Goal: Transaction & Acquisition: Purchase product/service

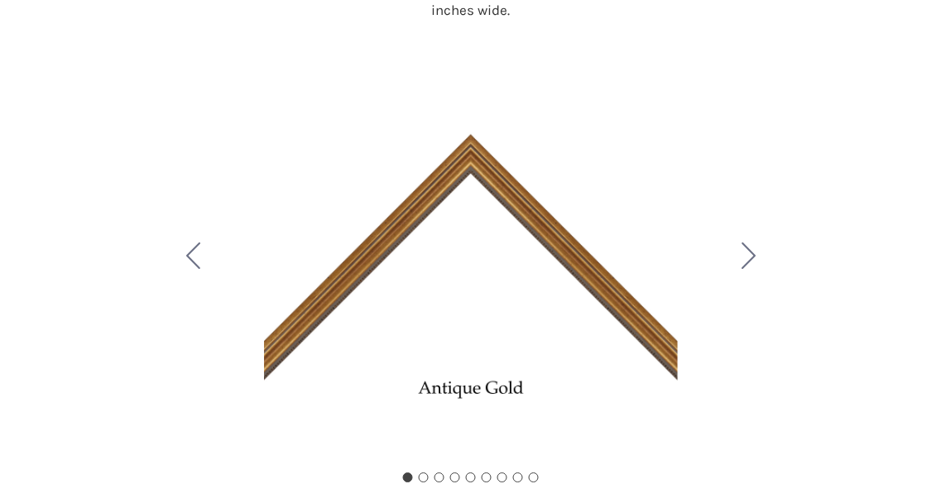
scroll to position [224, 0]
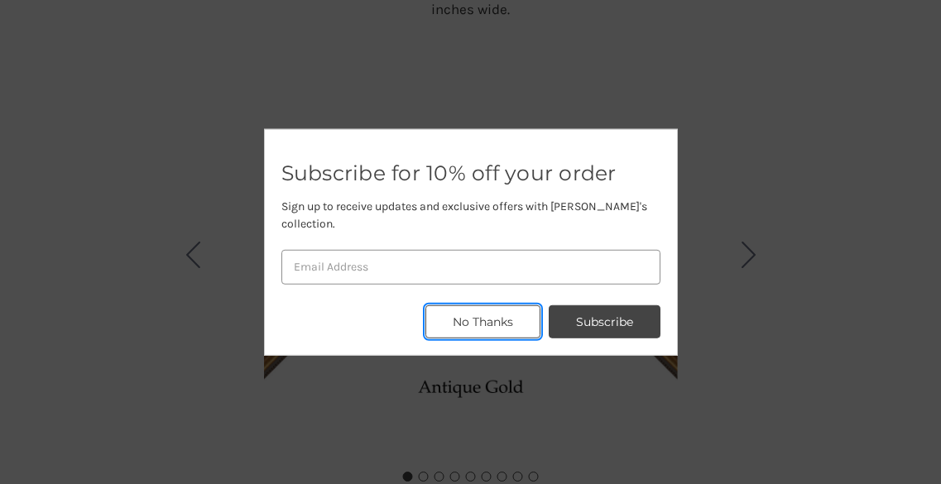
click at [500, 305] on button "No Thanks" at bounding box center [482, 321] width 115 height 33
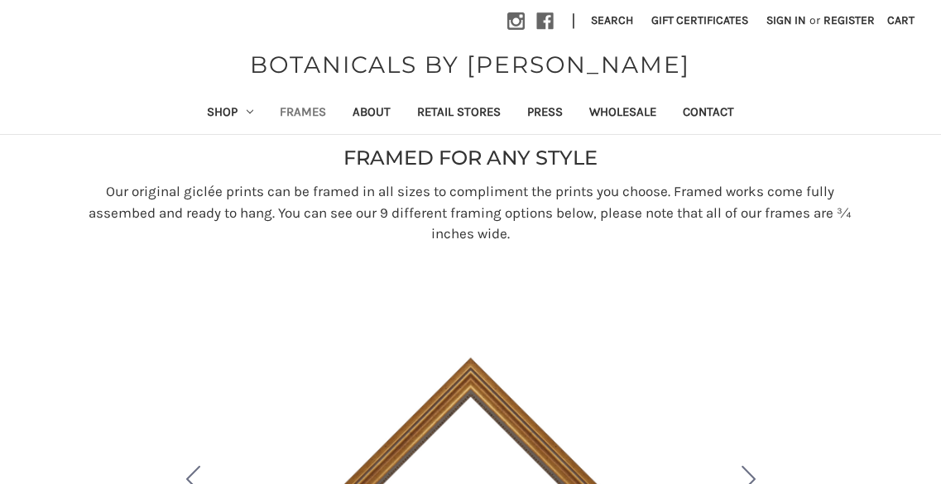
scroll to position [1, 0]
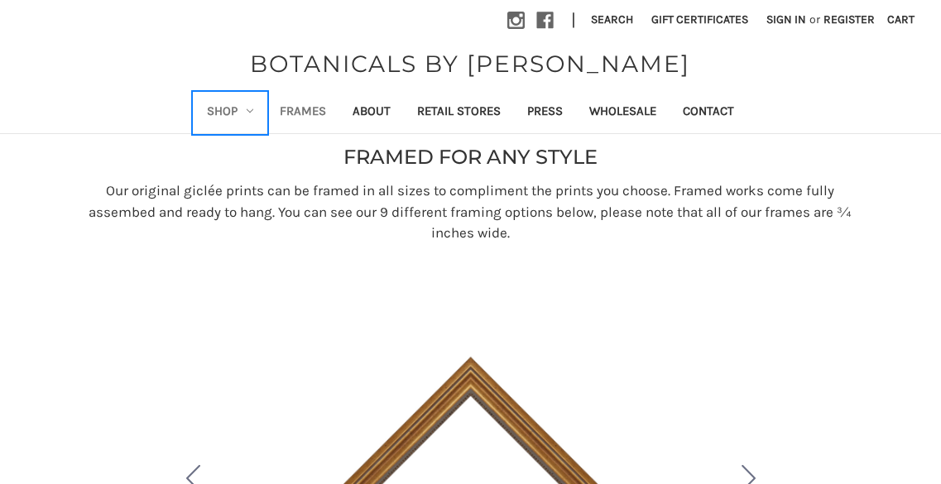
click at [225, 105] on link "Shop" at bounding box center [230, 113] width 73 height 41
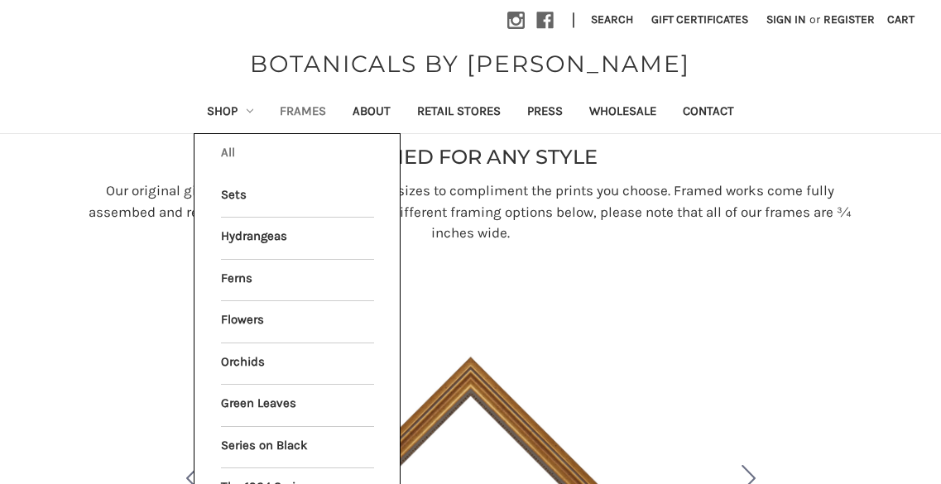
click at [233, 146] on link "All Shop" at bounding box center [297, 154] width 153 height 41
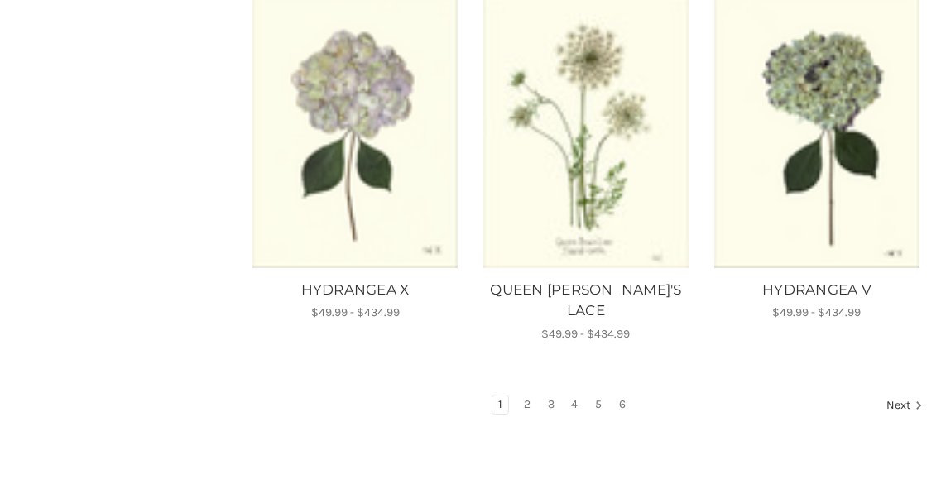
scroll to position [1455, 0]
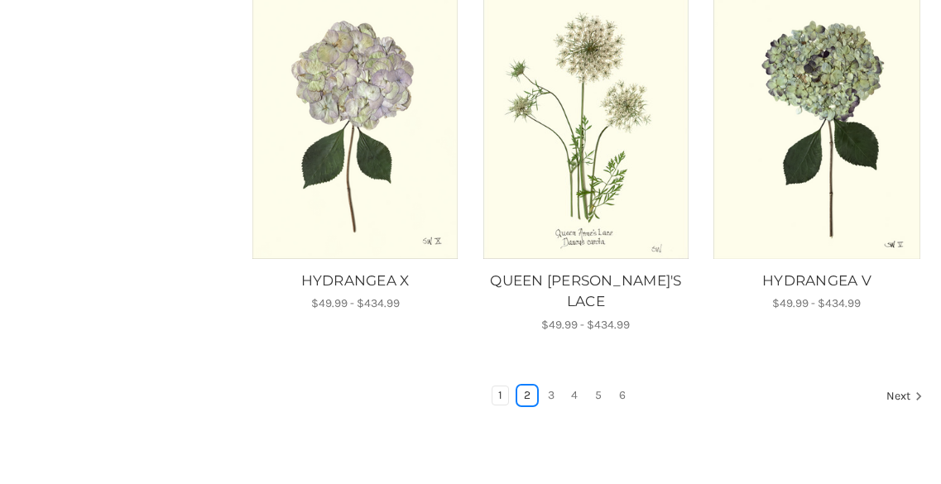
click at [518, 386] on link "2" at bounding box center [527, 395] width 18 height 18
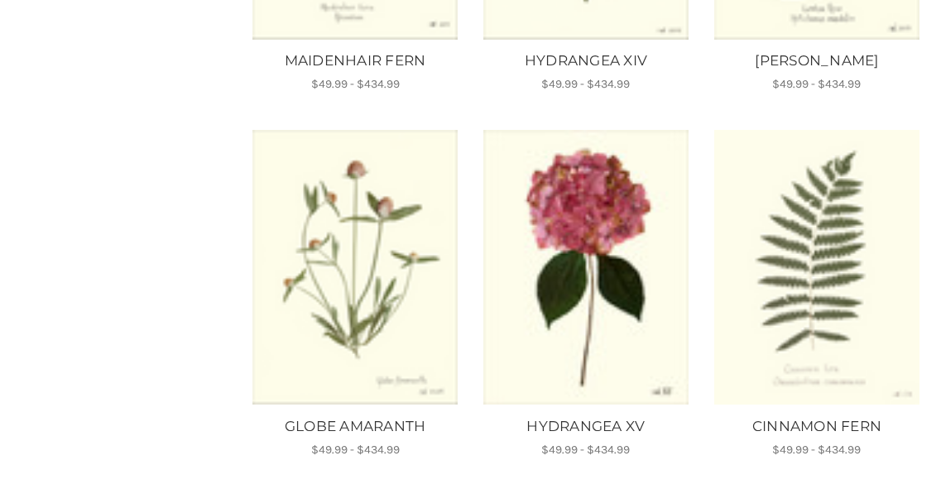
scroll to position [1691, 0]
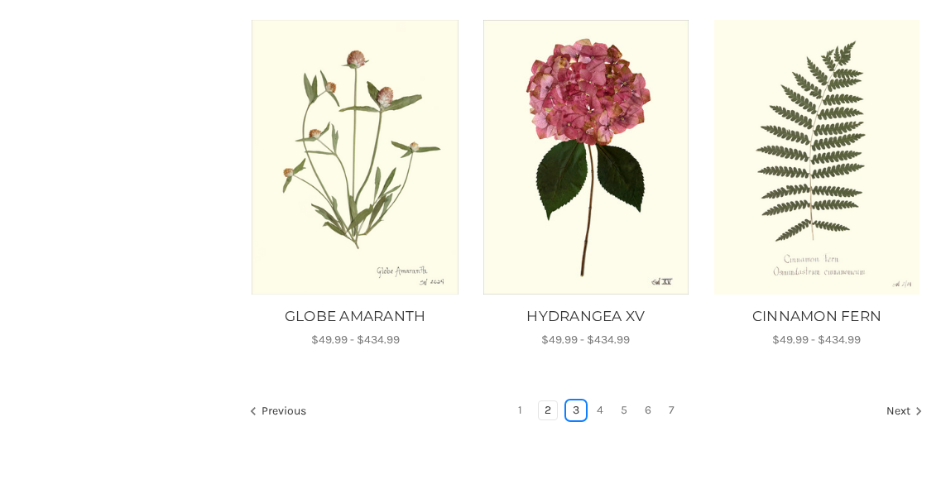
click at [571, 401] on link "3" at bounding box center [576, 410] width 18 height 18
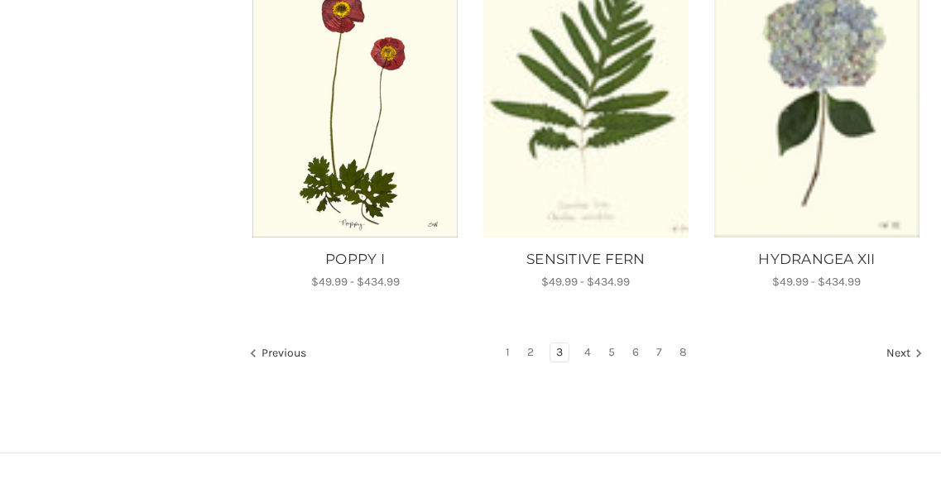
scroll to position [1518, 0]
click at [597, 343] on li "4" at bounding box center [588, 353] width 20 height 20
drag, startPoint x: 597, startPoint y: 324, endPoint x: 598, endPoint y: 242, distance: 81.1
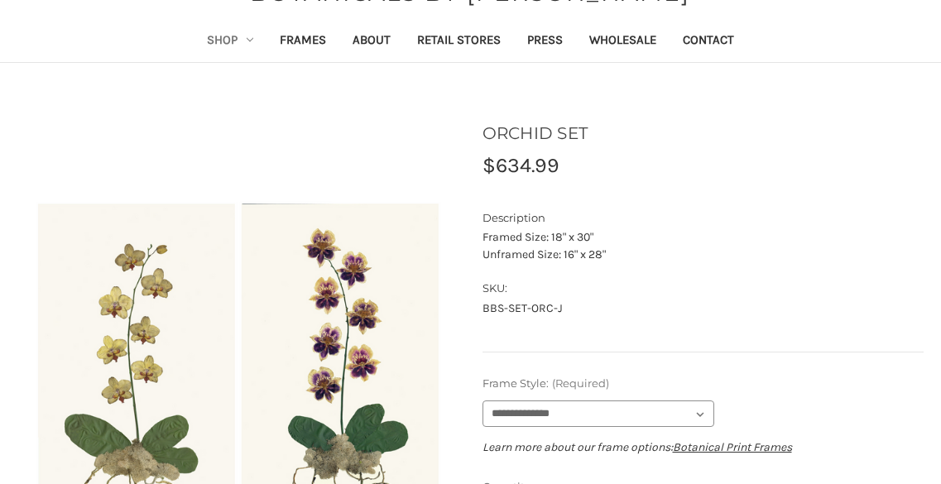
scroll to position [73, 0]
